Goal: Transaction & Acquisition: Book appointment/travel/reservation

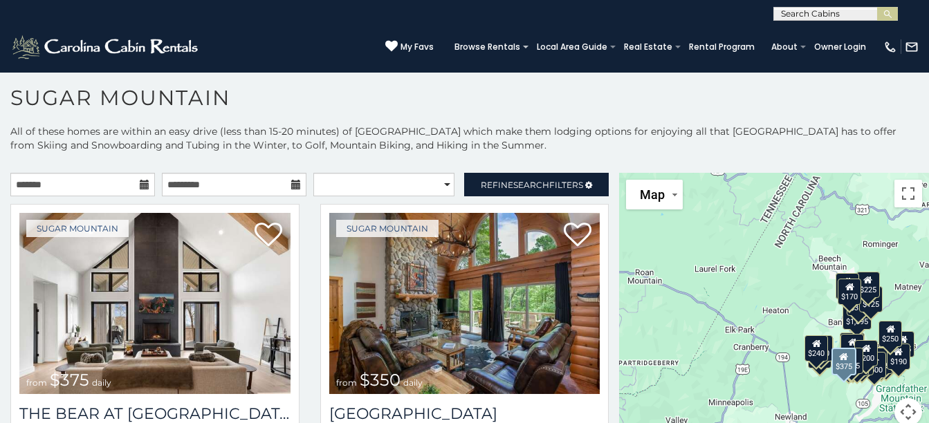
click at [214, 304] on img at bounding box center [154, 303] width 271 height 181
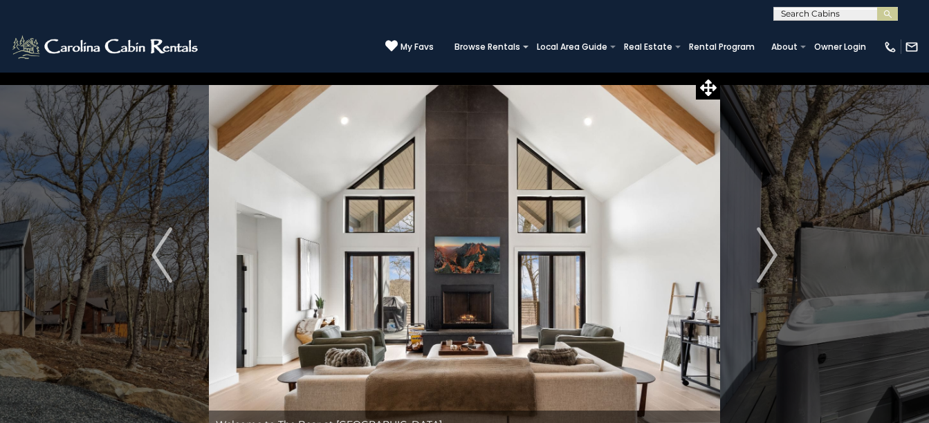
click at [761, 250] on img "Next" at bounding box center [767, 255] width 21 height 55
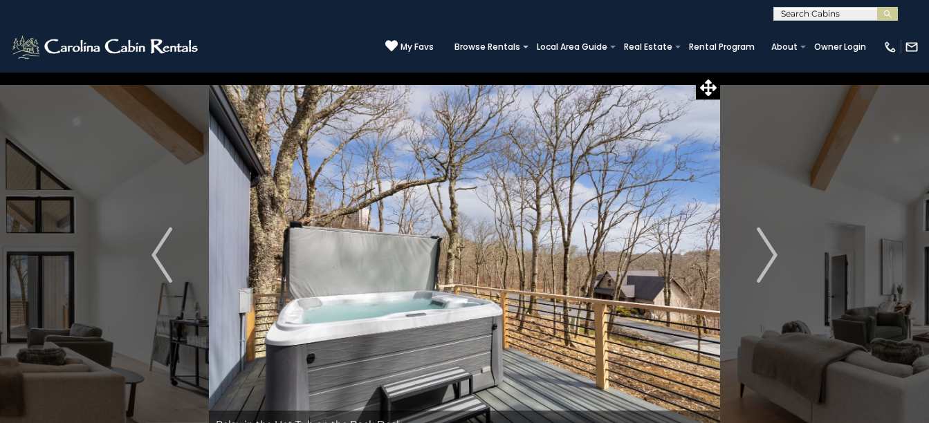
click at [761, 250] on img "Next" at bounding box center [767, 255] width 21 height 55
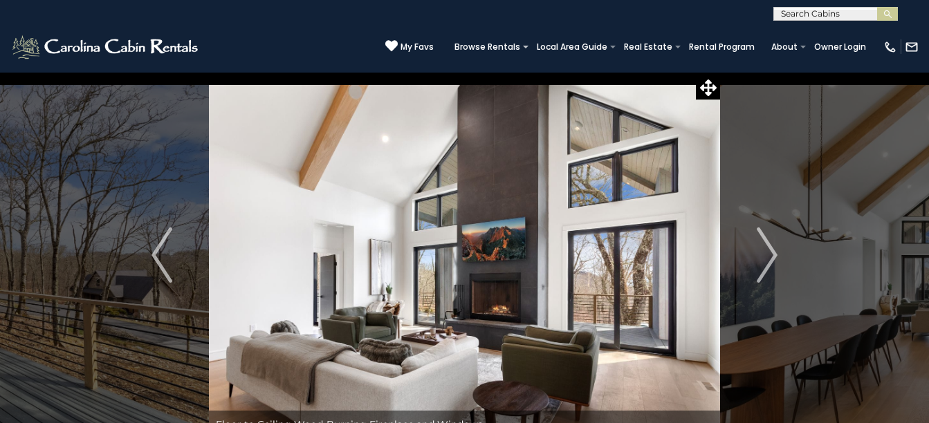
click at [761, 250] on img "Next" at bounding box center [767, 255] width 21 height 55
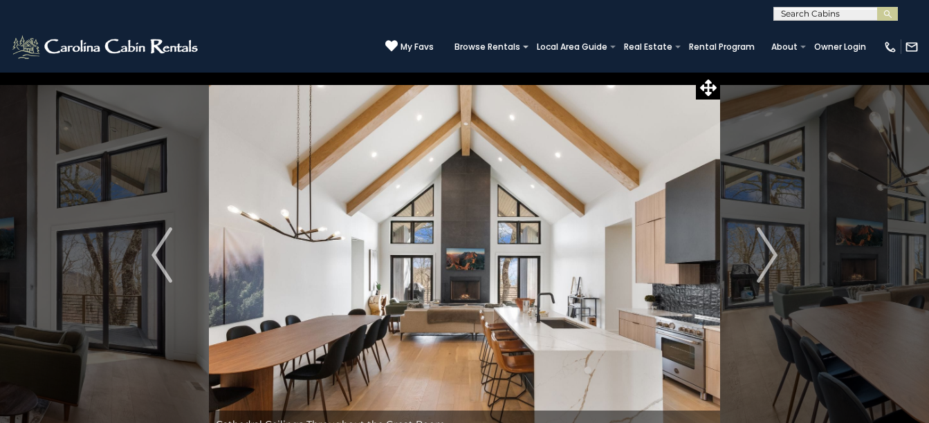
click at [761, 250] on img "Next" at bounding box center [767, 255] width 21 height 55
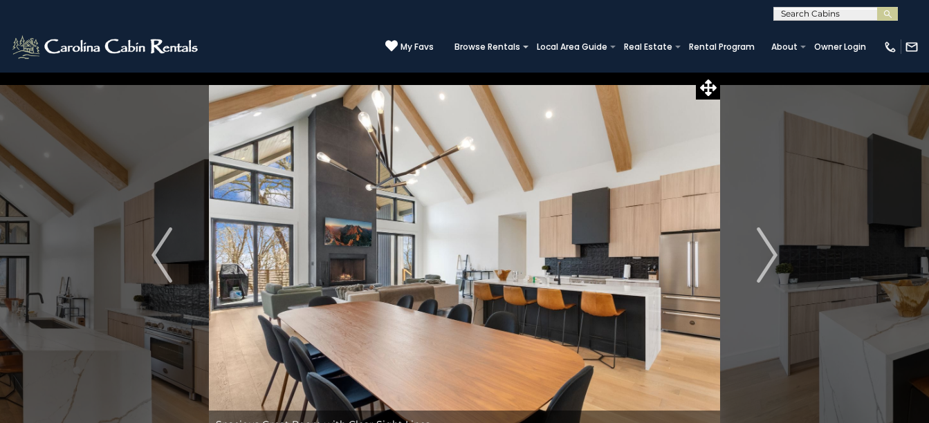
click at [761, 250] on img "Next" at bounding box center [767, 255] width 21 height 55
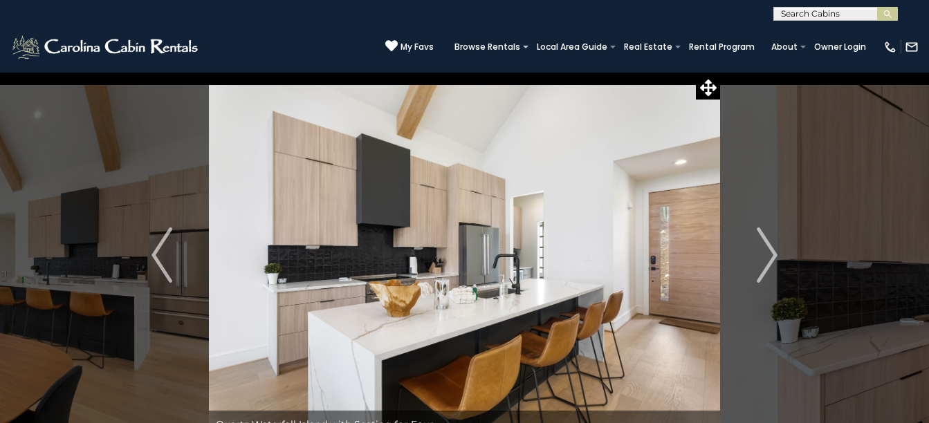
click at [761, 250] on img "Next" at bounding box center [767, 255] width 21 height 55
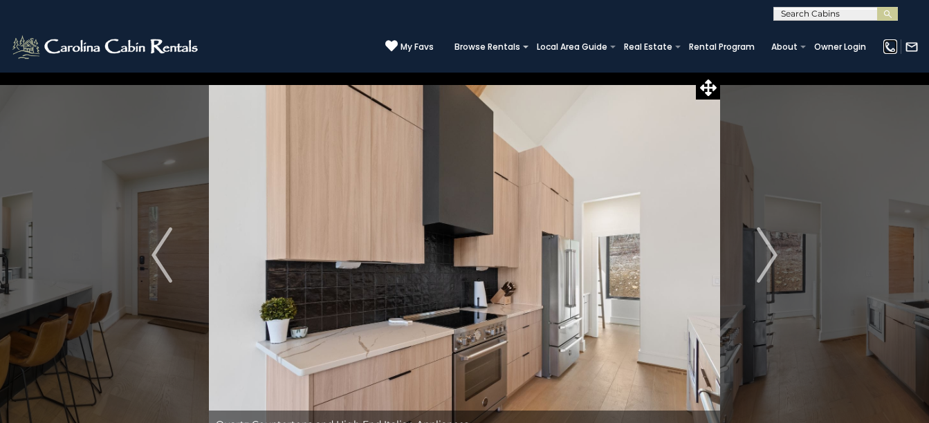
click at [883, 40] on img at bounding box center [890, 47] width 14 height 14
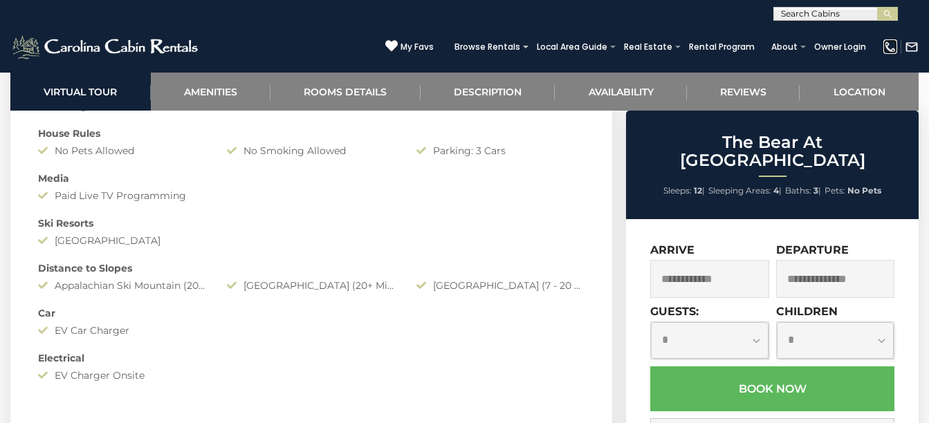
scroll to position [1314, 0]
